Goal: Task Accomplishment & Management: Use online tool/utility

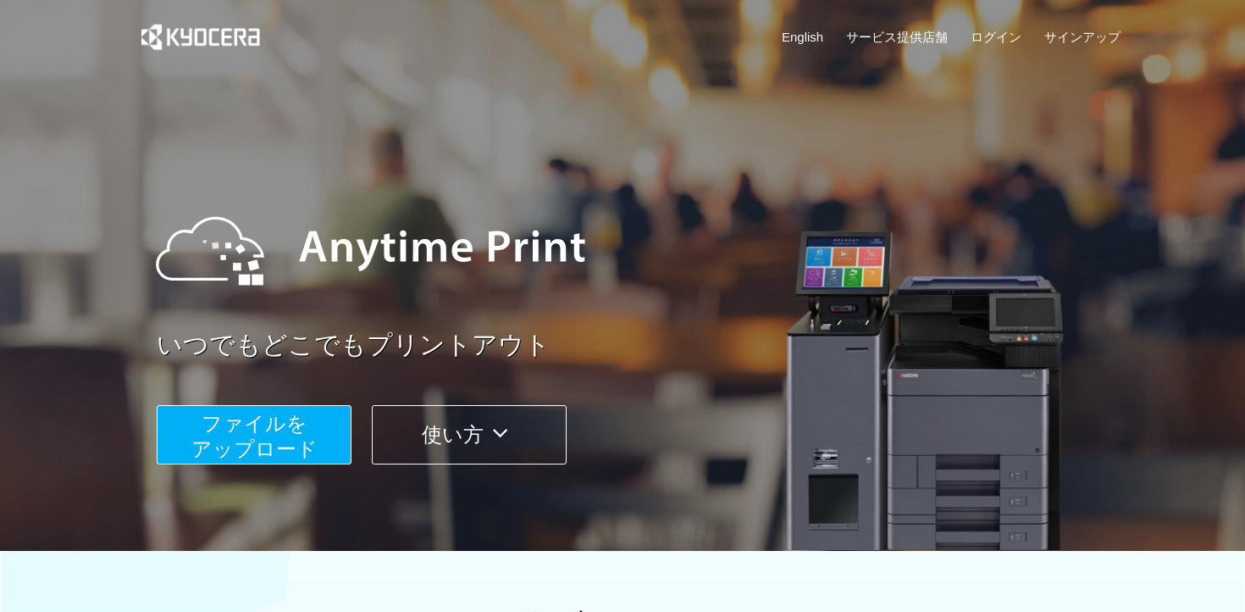
click at [231, 447] on span "ファイルを ​​アップロード" at bounding box center [254, 436] width 126 height 48
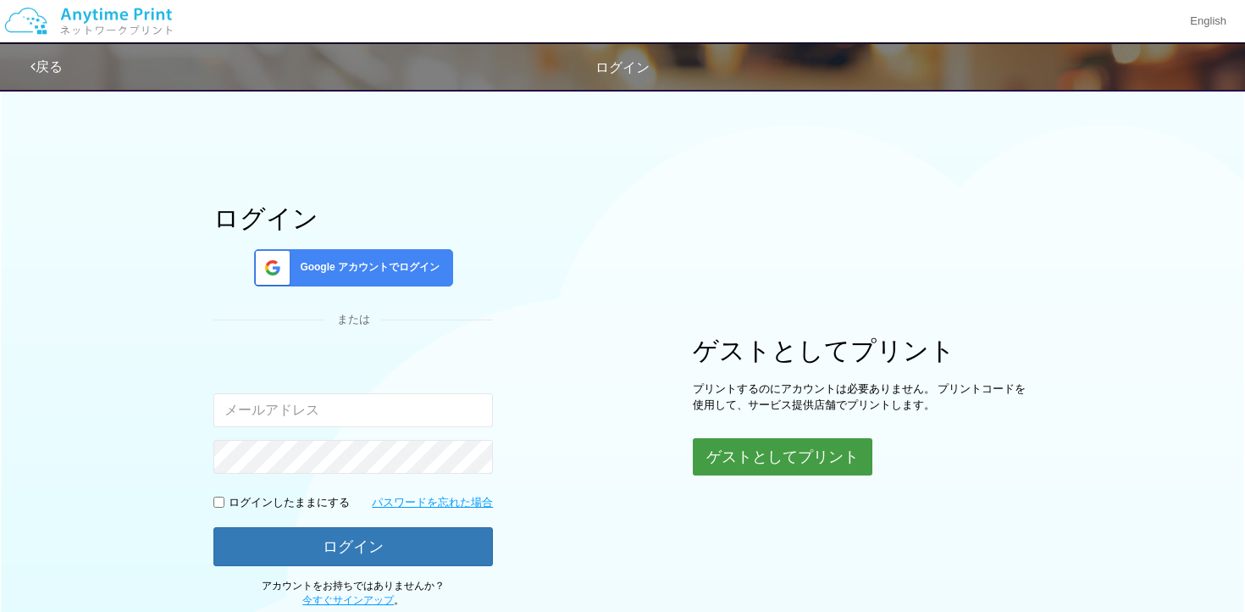
click at [764, 458] on button "ゲストとしてプリント" at bounding box center [783, 456] width 180 height 37
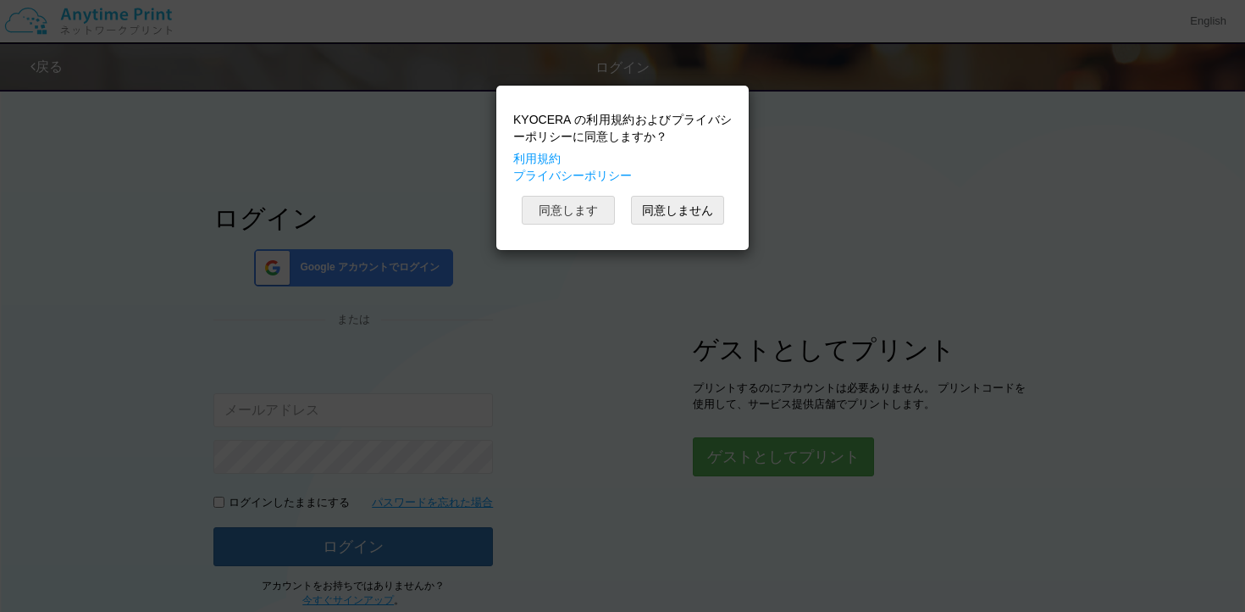
click at [573, 207] on button "同意します" at bounding box center [568, 210] width 93 height 29
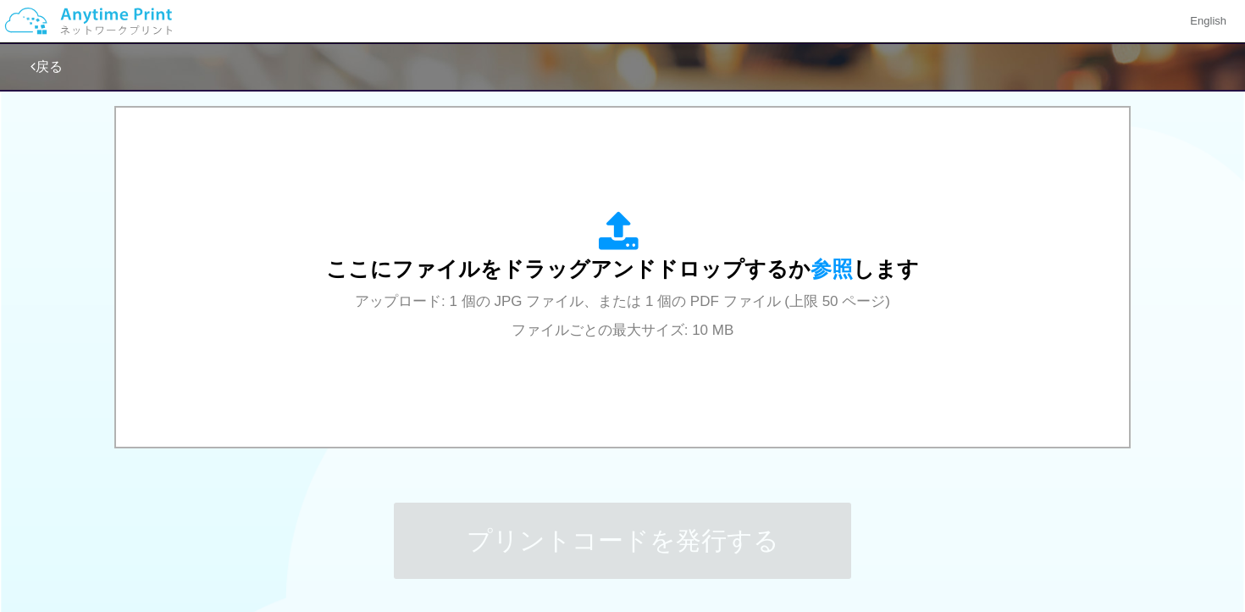
scroll to position [547, 0]
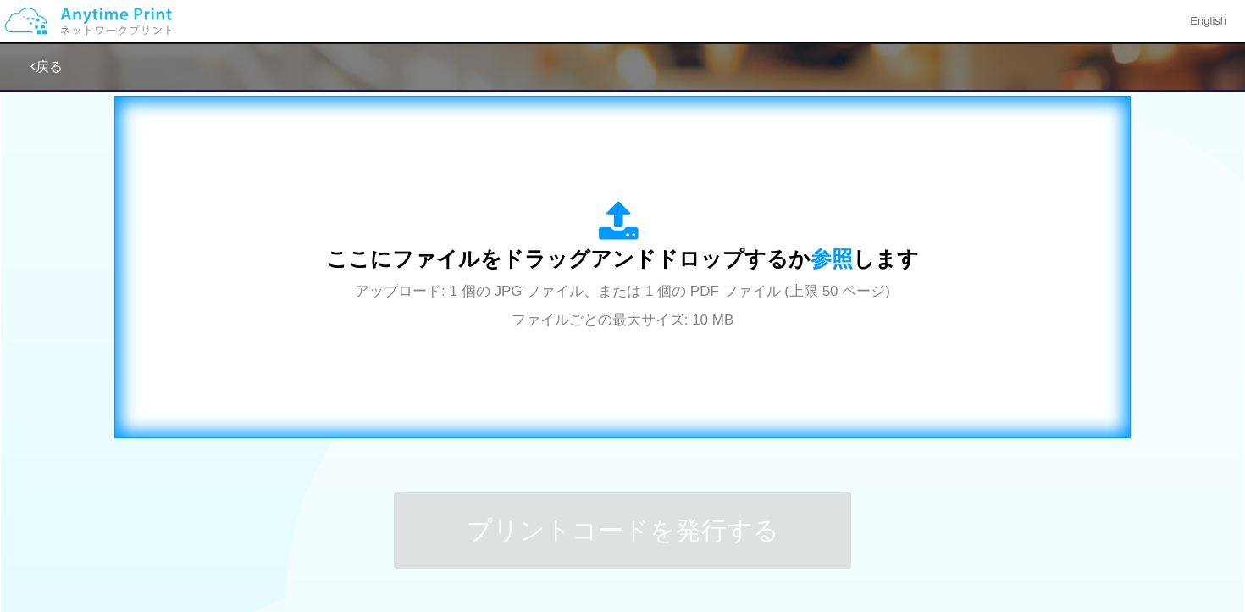
click at [546, 333] on div "ここにファイルをドラッグアンドドロップするか 参照 します アップロード: 1 個の JPG ファイル、または 1 個の PDF ファイル (上限 50 ペー…" at bounding box center [622, 267] width 593 height 132
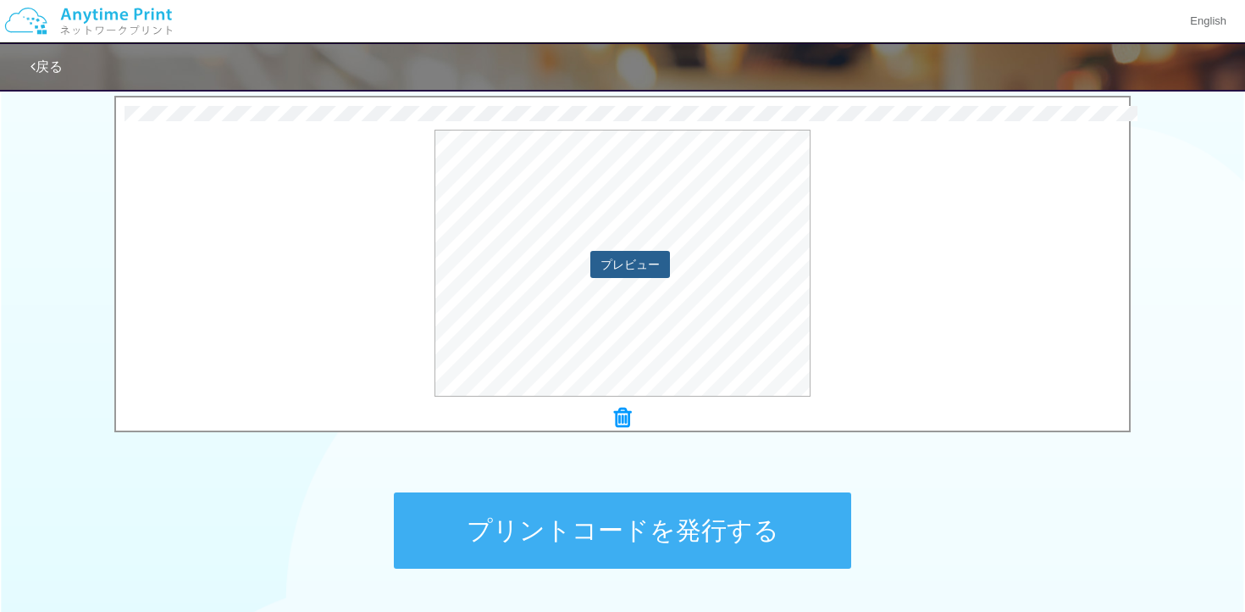
click at [618, 261] on button "プレビュー" at bounding box center [631, 264] width 80 height 27
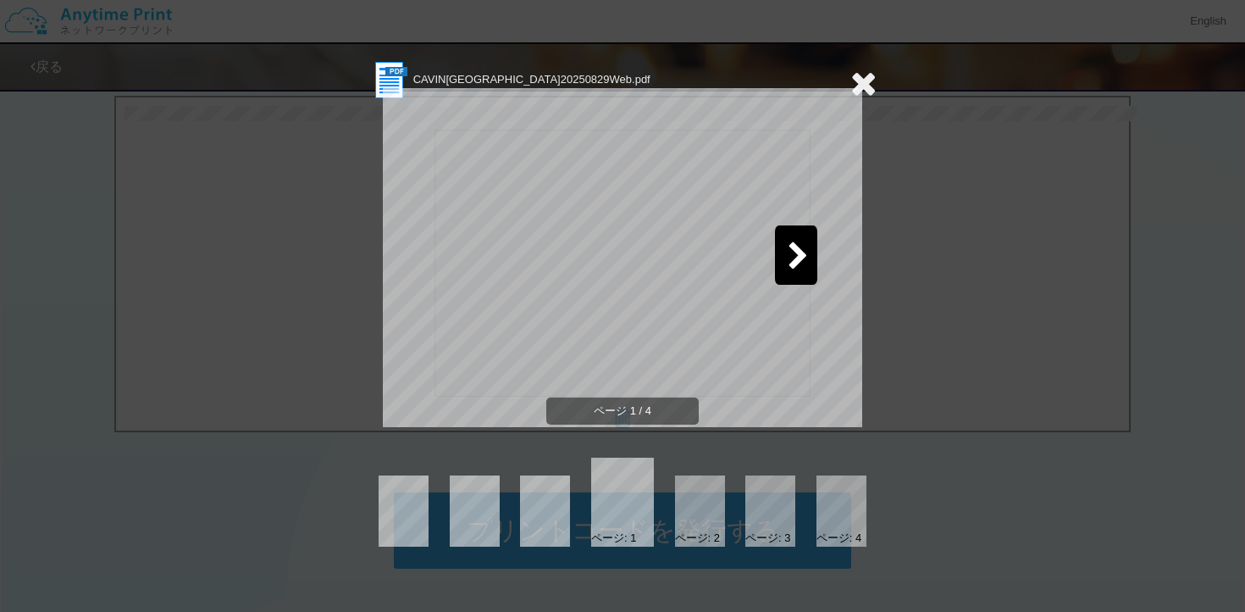
click at [867, 90] on icon at bounding box center [864, 83] width 26 height 34
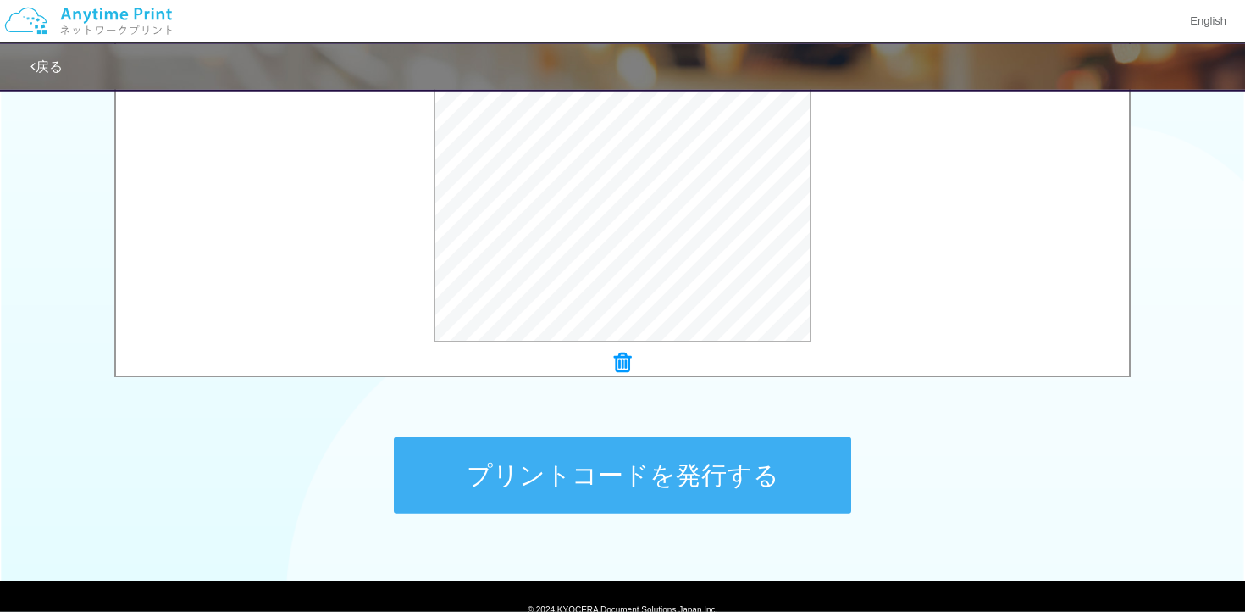
scroll to position [590, 0]
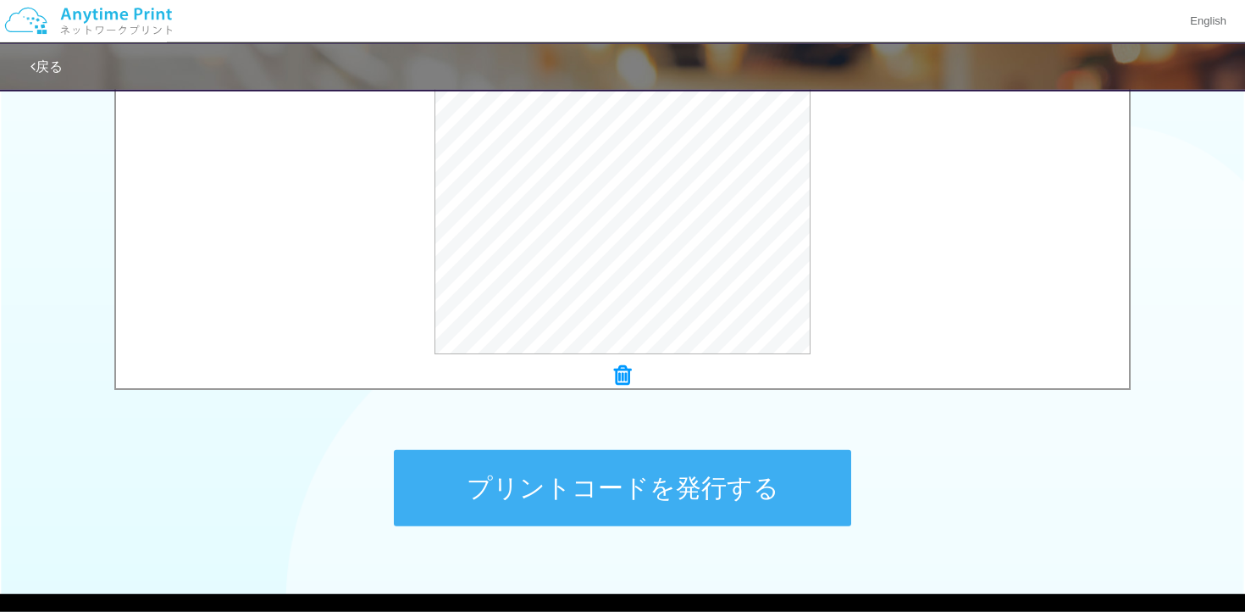
click at [574, 483] on button "プリントコードを発行する" at bounding box center [623, 488] width 458 height 76
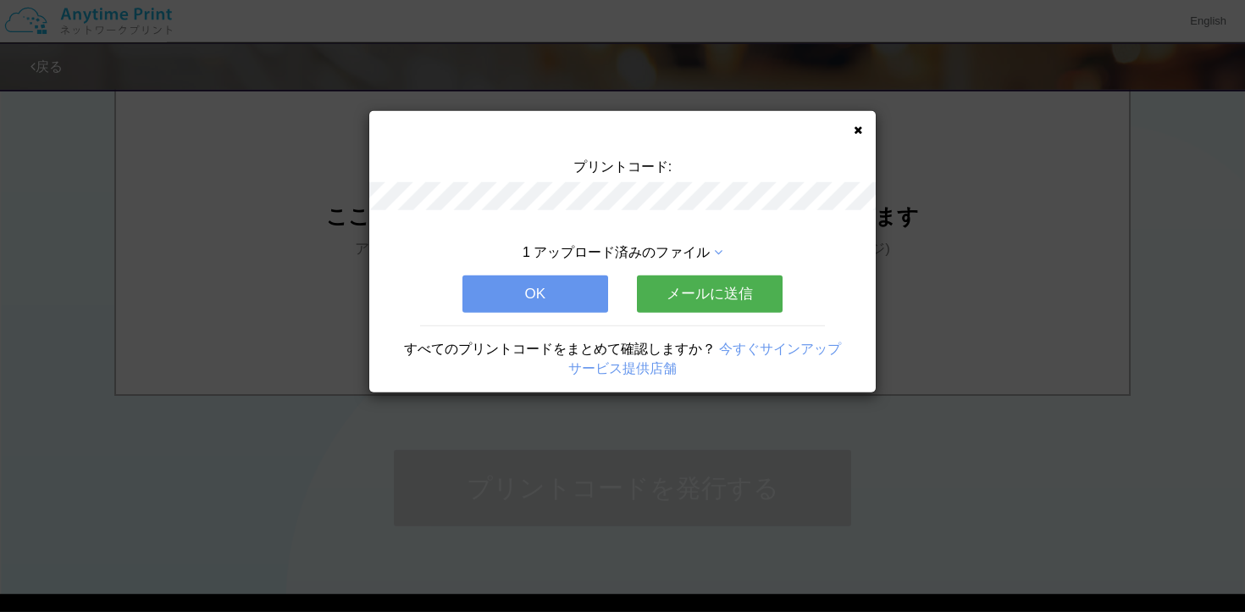
scroll to position [0, 0]
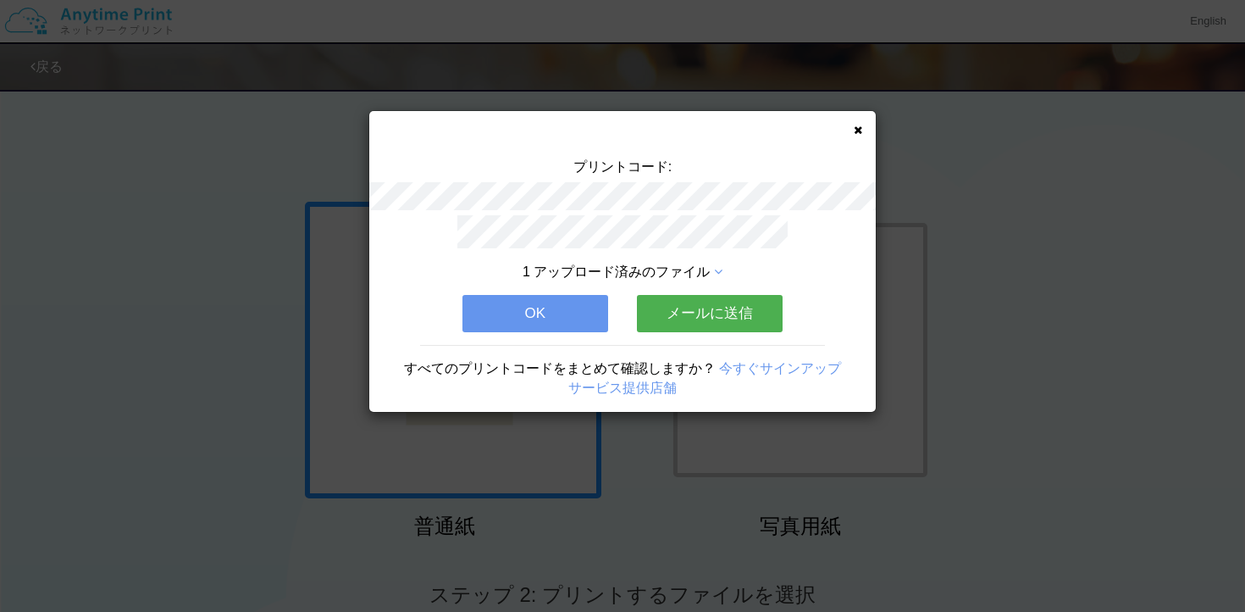
click at [646, 276] on span "1 アップロード済みのファイル" at bounding box center [616, 271] width 187 height 14
click at [721, 279] on icon at bounding box center [718, 272] width 8 height 14
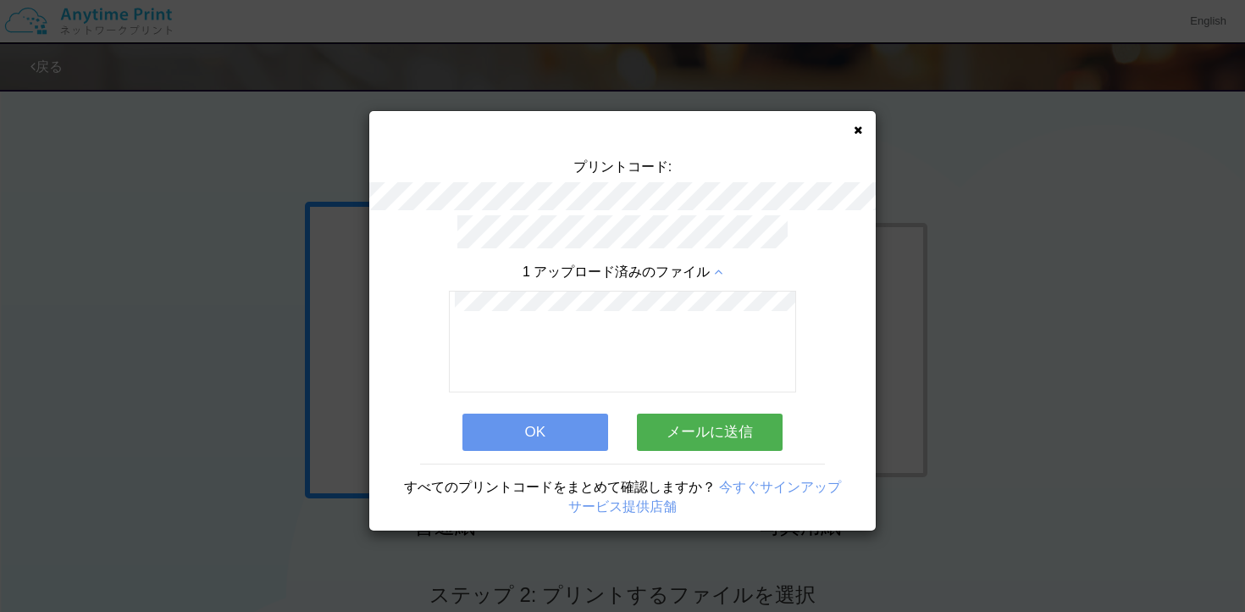
click at [721, 278] on icon at bounding box center [718, 272] width 8 height 14
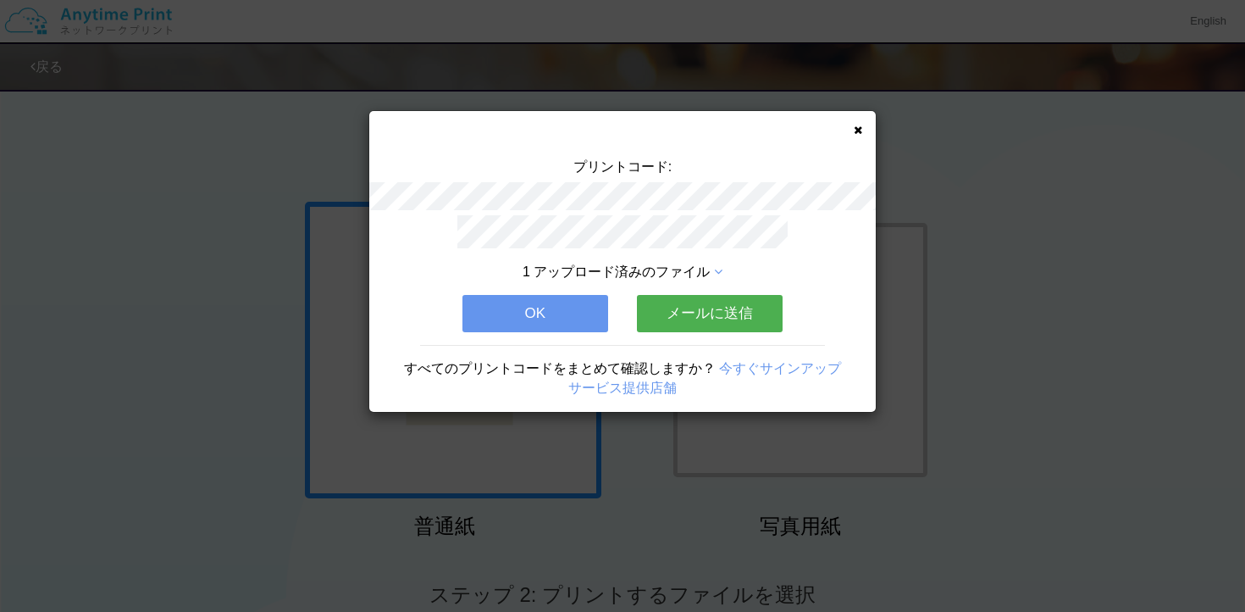
click at [852, 130] on div "プリントコード: 1 アップロード済みのファイル OK メールに送信 すべてのプリントコードをまとめて確認しますか？ 今すぐサインアップ サービス提供店舗" at bounding box center [622, 261] width 507 height 301
click at [857, 130] on icon at bounding box center [858, 130] width 8 height 11
